Goal: Transaction & Acquisition: Obtain resource

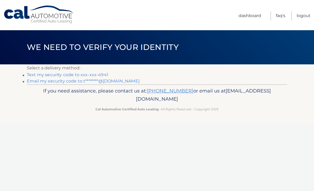
click at [45, 76] on link "Text my security code to xxx-xxx-4941" at bounding box center [67, 74] width 81 height 5
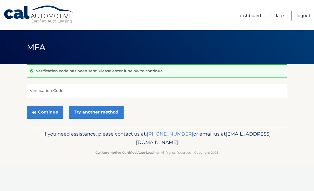
click at [41, 91] on input "Verification Code" at bounding box center [157, 90] width 260 height 13
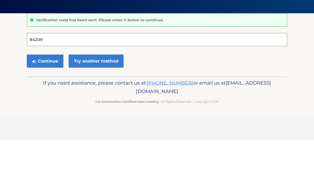
type input "842095"
click at [45, 106] on button "Continue" at bounding box center [45, 112] width 37 height 13
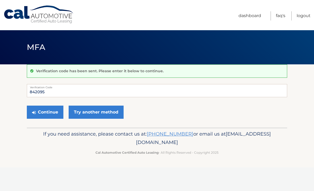
click at [45, 117] on button "Continue" at bounding box center [45, 112] width 37 height 13
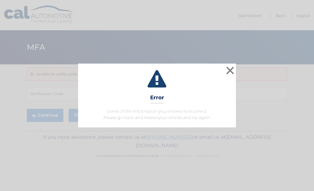
click at [231, 71] on button "×" at bounding box center [230, 70] width 11 height 11
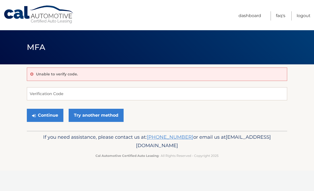
click at [103, 115] on link "Try another method" at bounding box center [96, 115] width 55 height 13
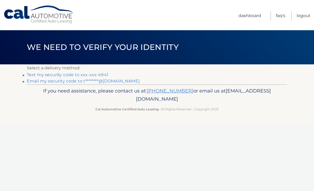
click at [85, 74] on link "Text my security code to xxx-xxx-4941" at bounding box center [67, 74] width 81 height 5
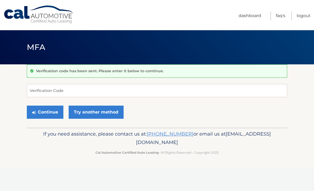
click at [47, 113] on button "Continue" at bounding box center [45, 112] width 37 height 13
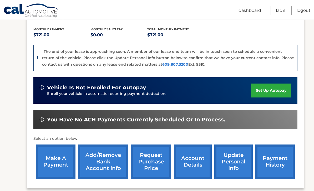
scroll to position [107, 0]
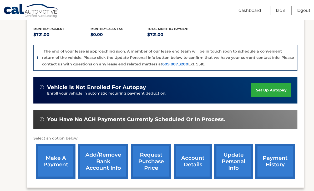
click at [160, 162] on link "request purchase price" at bounding box center [151, 161] width 40 height 34
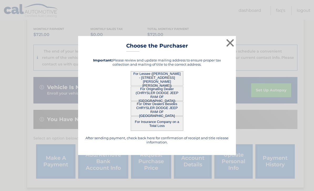
click at [169, 85] on button "For Lessee ([PERSON_NAME] - [STREET_ADDRESS][PERSON_NAME][PERSON_NAME])" at bounding box center [157, 78] width 53 height 14
click at [162, 86] on button "For Lessee ([PERSON_NAME] - [STREET_ADDRESS][PERSON_NAME][PERSON_NAME])" at bounding box center [157, 78] width 53 height 14
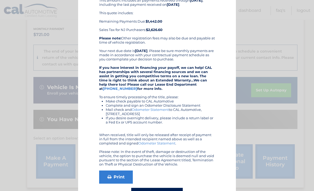
scroll to position [65, 0]
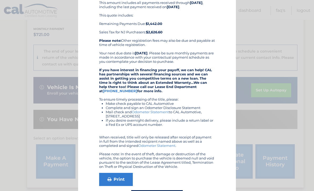
click at [121, 178] on link "Print" at bounding box center [116, 179] width 34 height 13
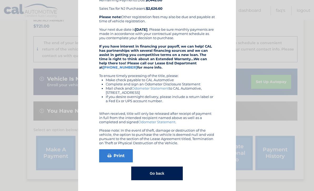
scroll to position [89, 0]
click at [169, 172] on button "Go back" at bounding box center [156, 174] width 51 height 14
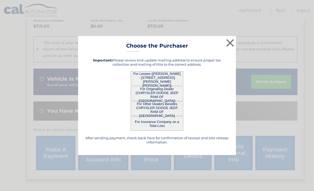
click at [229, 42] on button "×" at bounding box center [230, 43] width 11 height 11
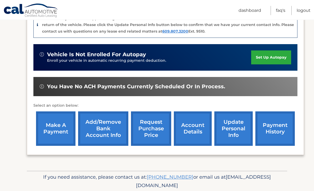
scroll to position [141, 0]
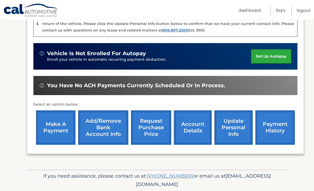
click at [283, 14] on link "Logout" at bounding box center [303, 10] width 14 height 9
